Goal: Find specific page/section

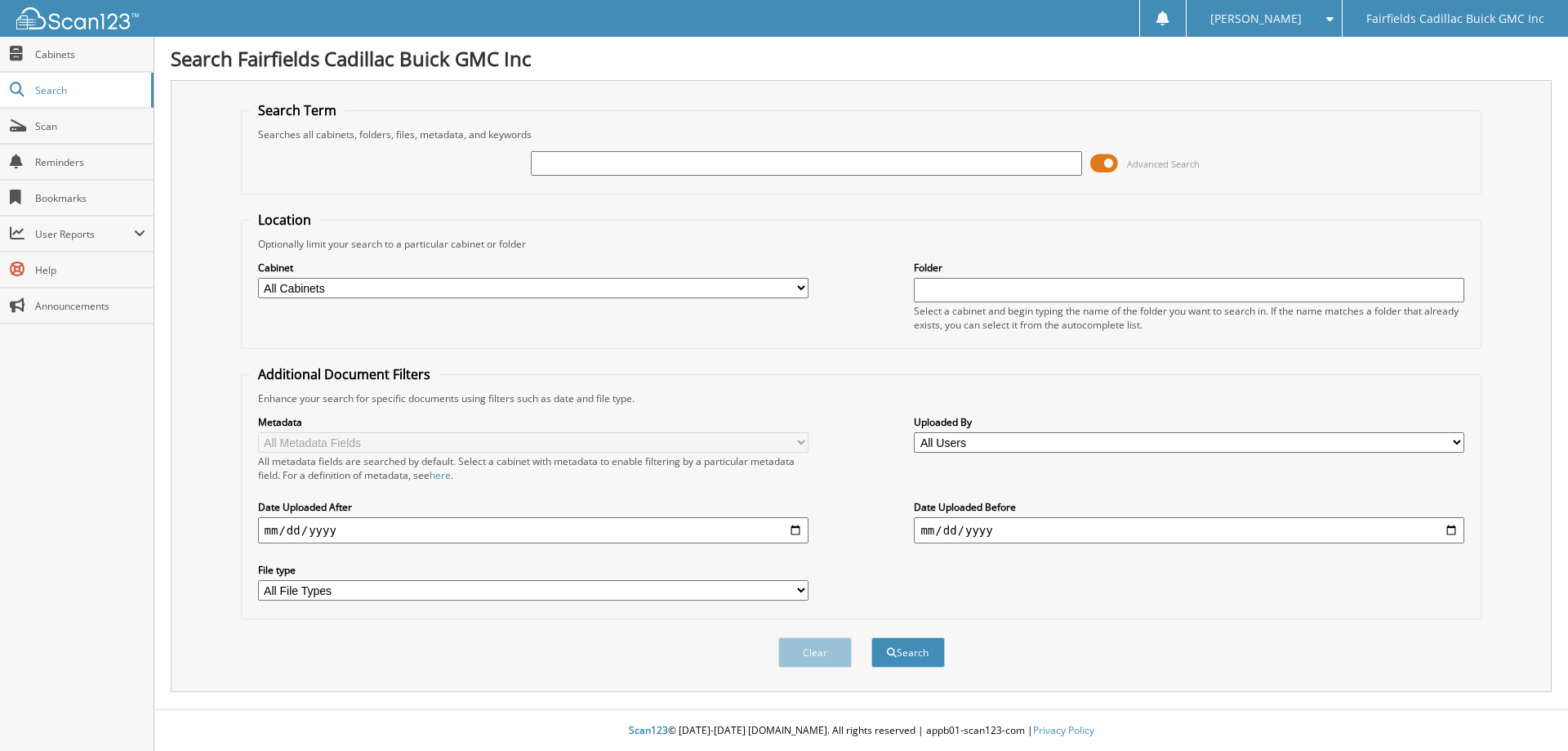
click at [1097, 169] on span at bounding box center [1104, 163] width 28 height 25
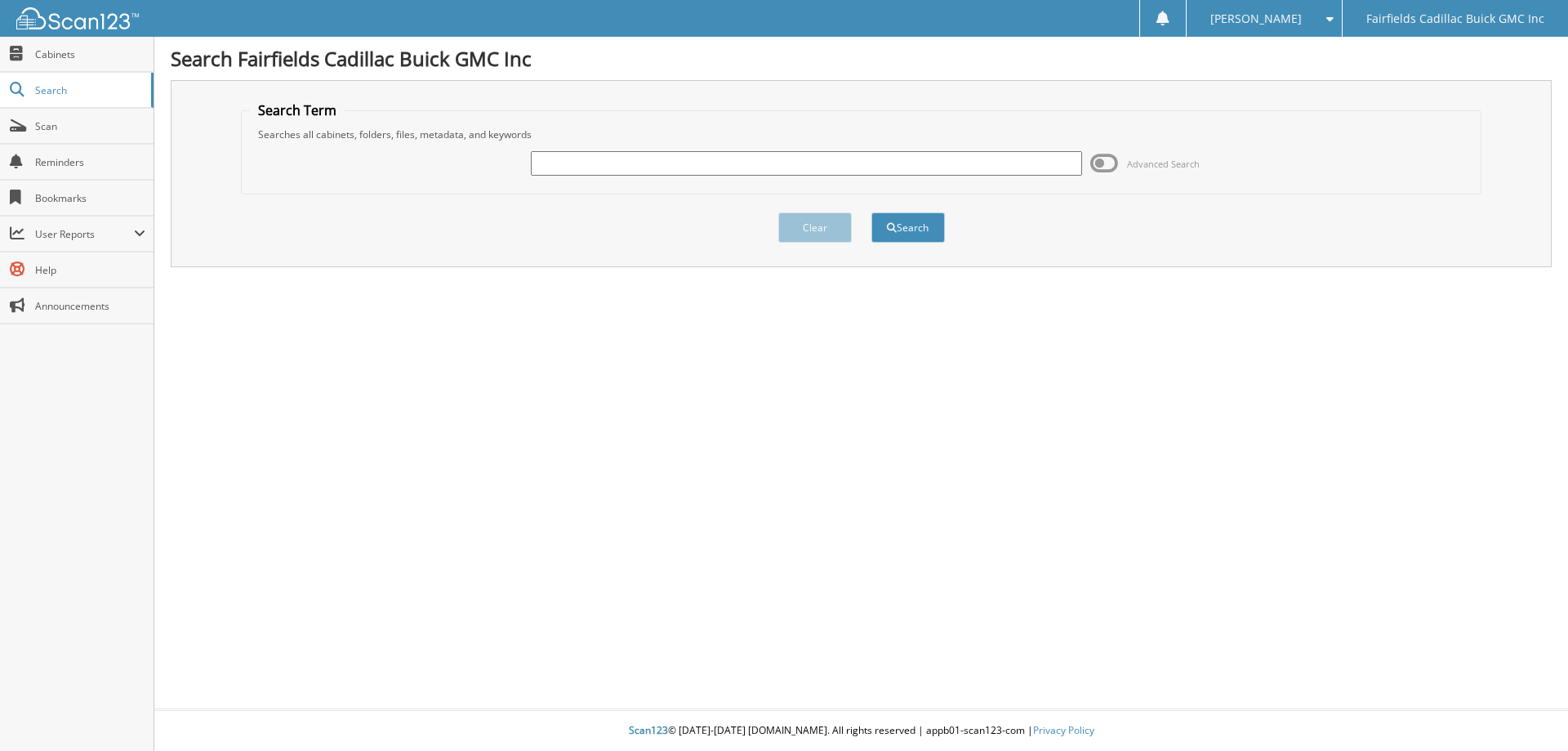
click at [665, 163] on input "text" at bounding box center [806, 163] width 551 height 25
paste input "G25351"
type input "G25351"
click at [872, 212] on button "Search" at bounding box center [909, 227] width 74 height 30
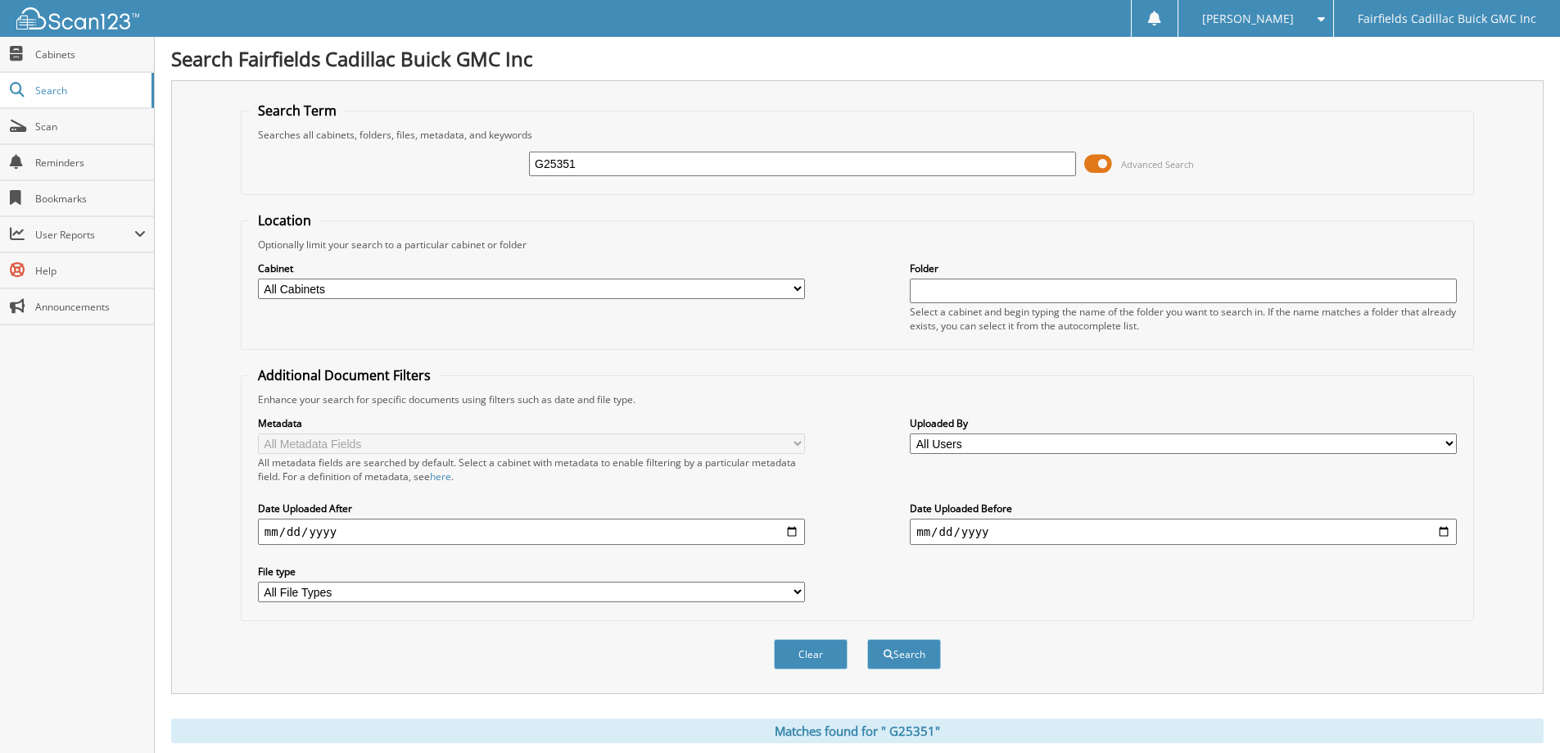
click at [1092, 156] on span at bounding box center [1098, 163] width 28 height 25
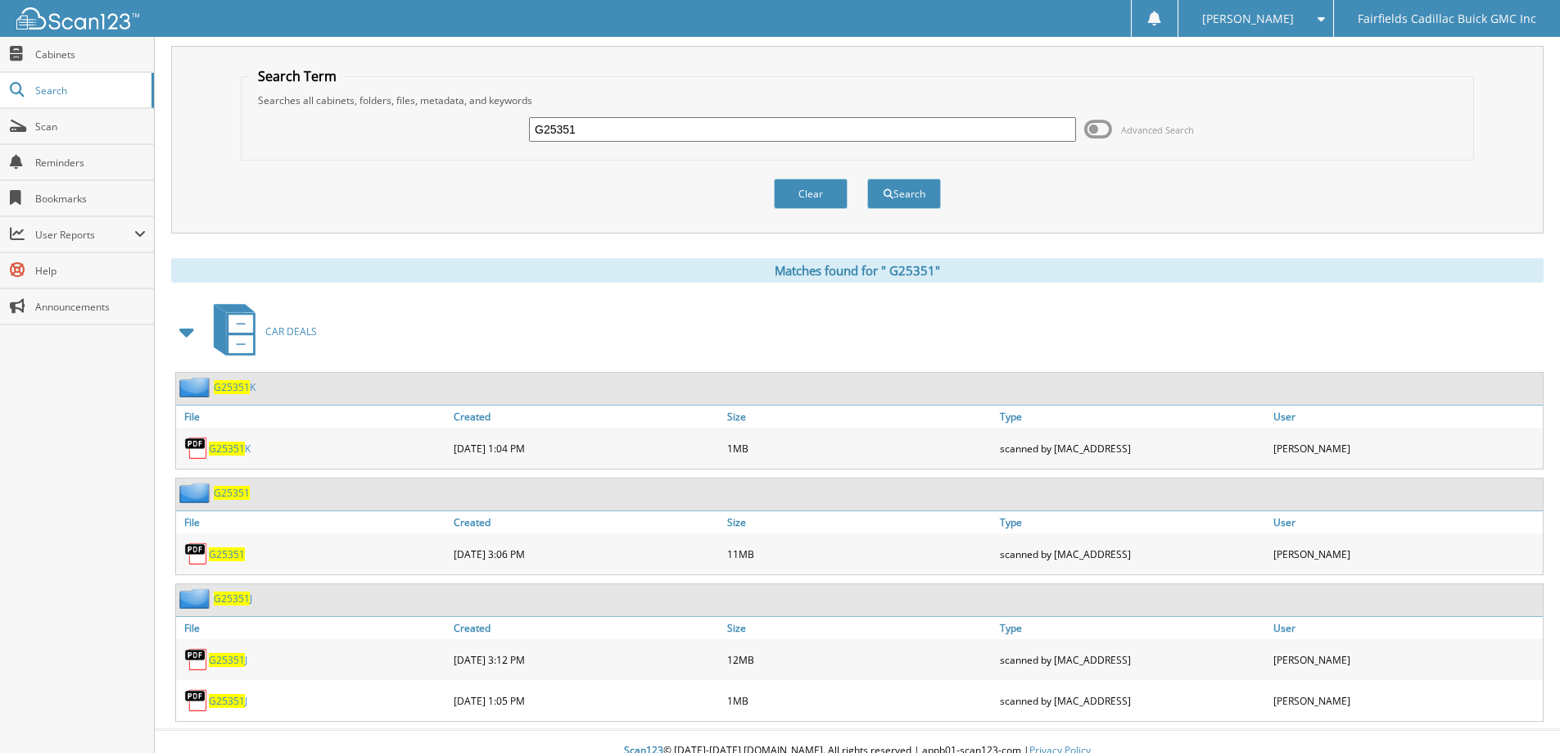
scroll to position [52, 0]
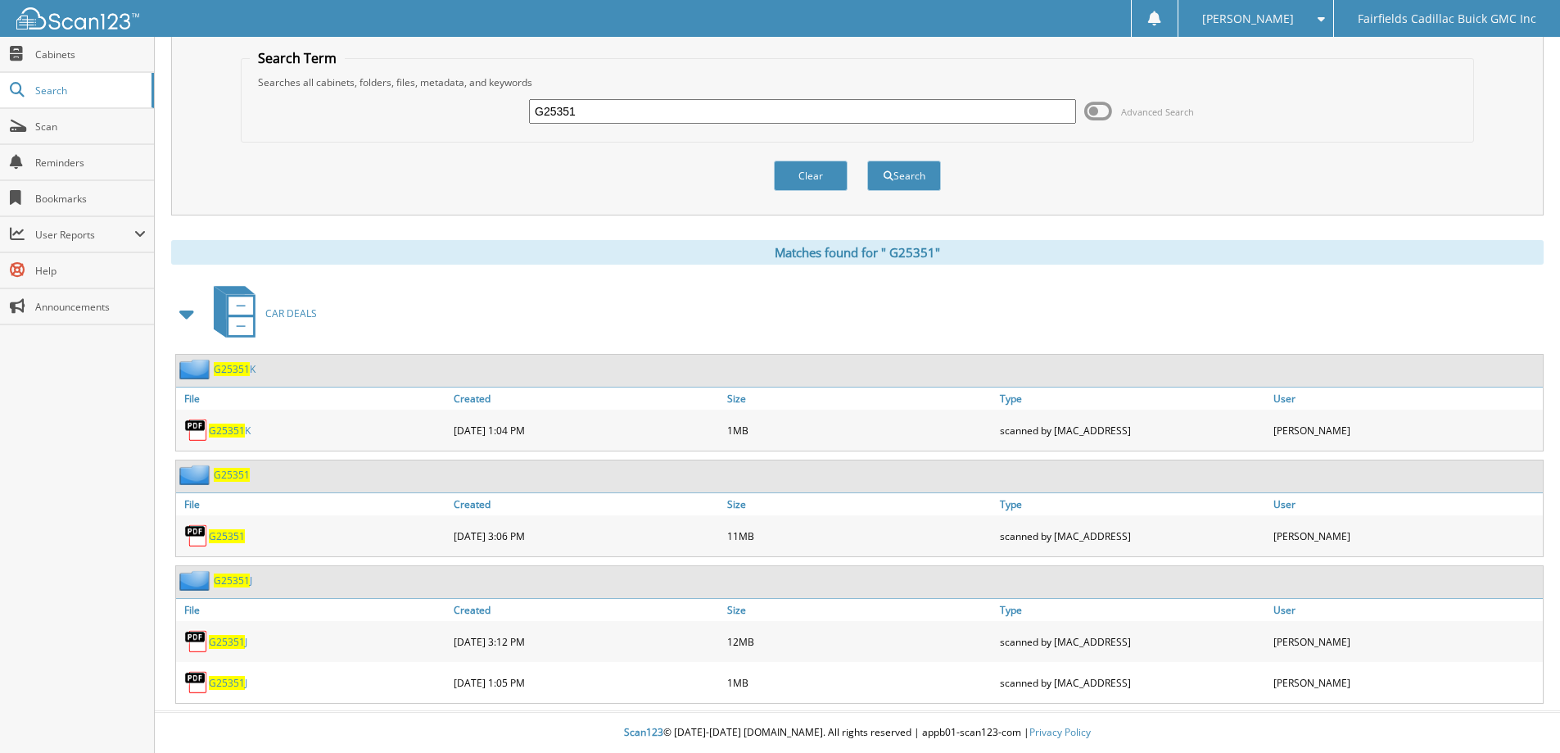
click at [232, 538] on span "G 2 5 3 5 1" at bounding box center [227, 536] width 36 height 14
